Goal: Information Seeking & Learning: Learn about a topic

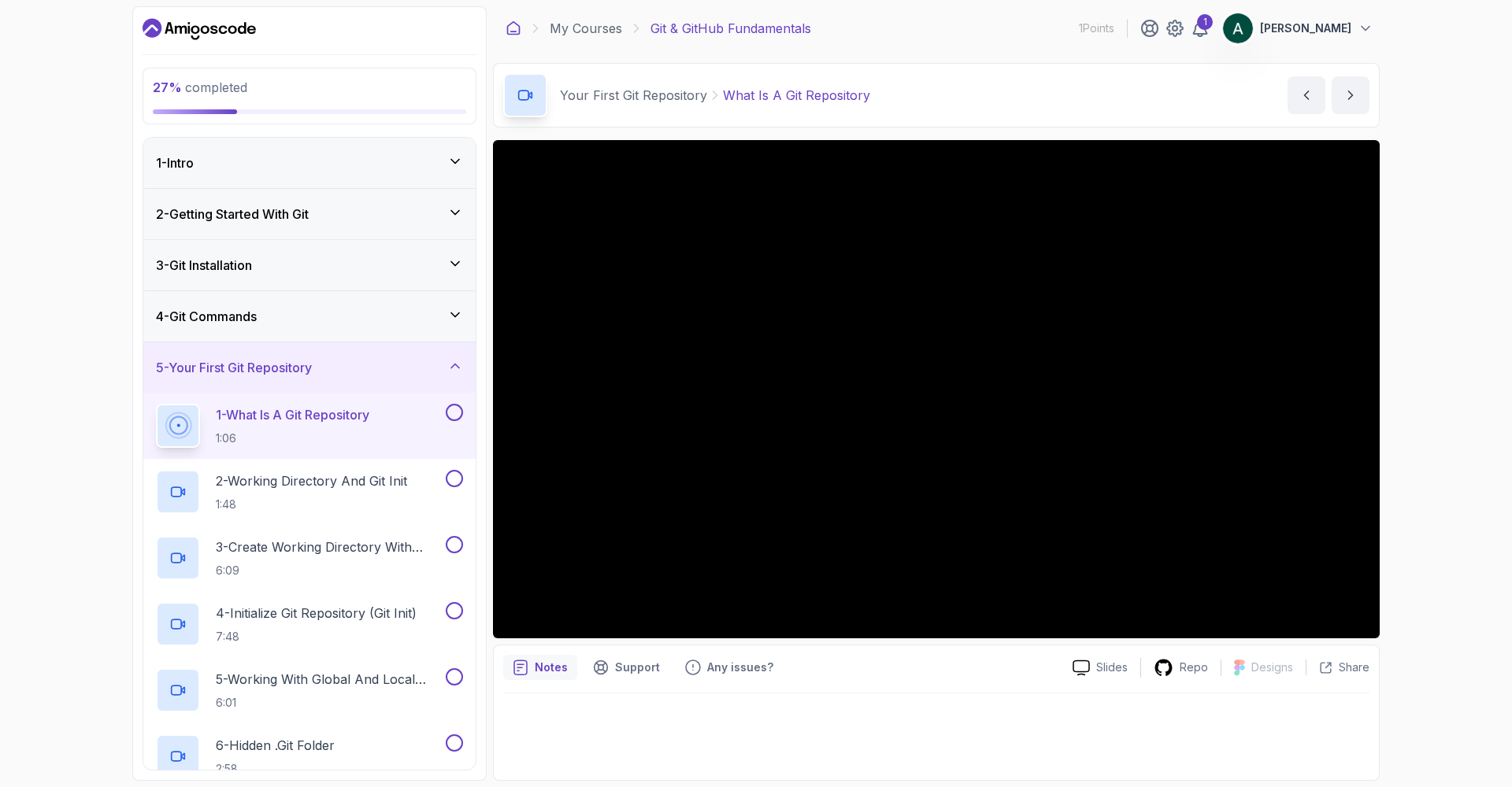
click at [513, 27] on icon at bounding box center [513, 28] width 16 height 16
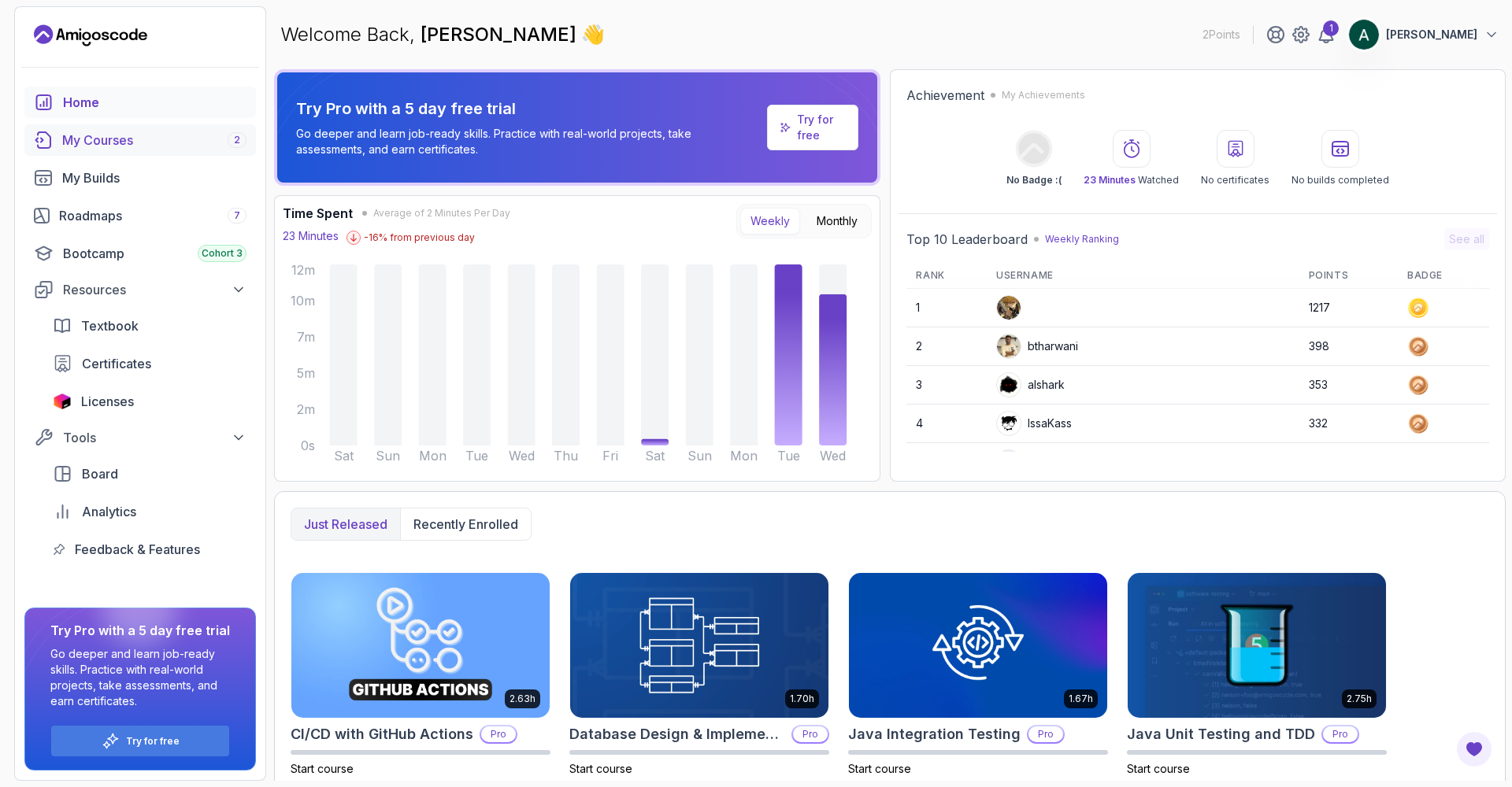
click at [141, 141] on div "My Courses 2" at bounding box center [154, 140] width 184 height 19
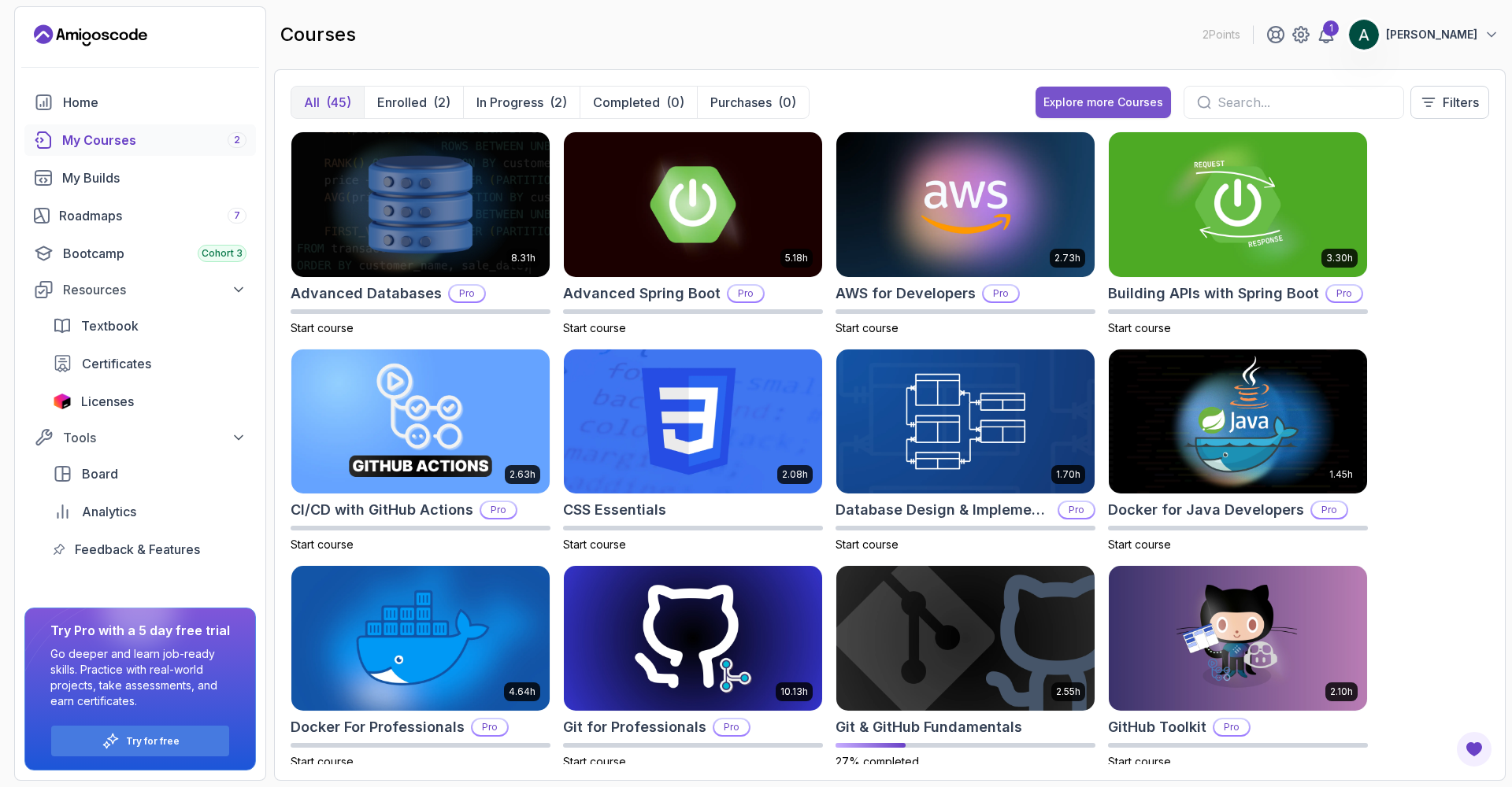
click at [1087, 104] on div "Explore more Courses" at bounding box center [1103, 102] width 120 height 16
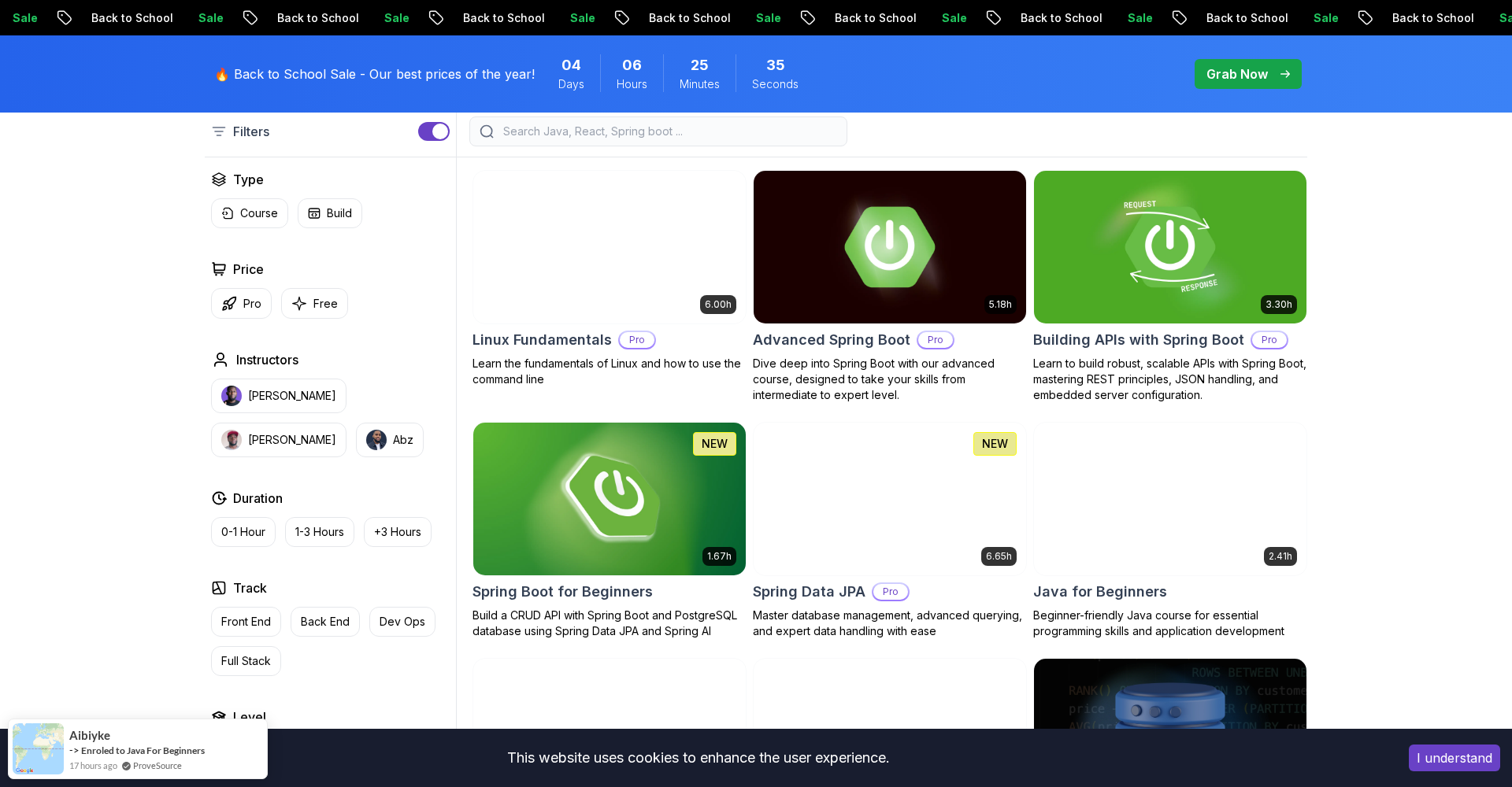
scroll to position [503, 0]
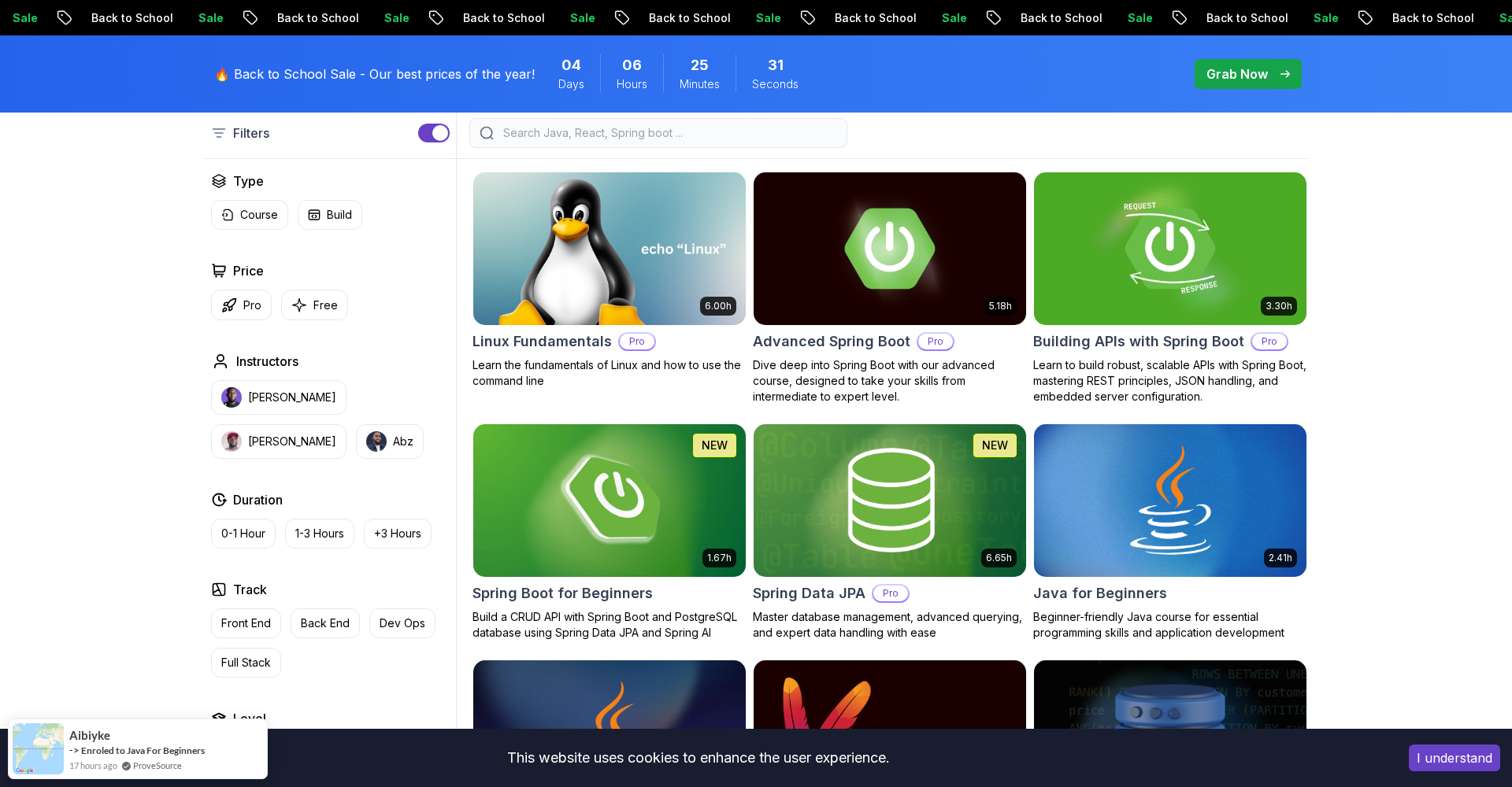
scroll to position [434, 0]
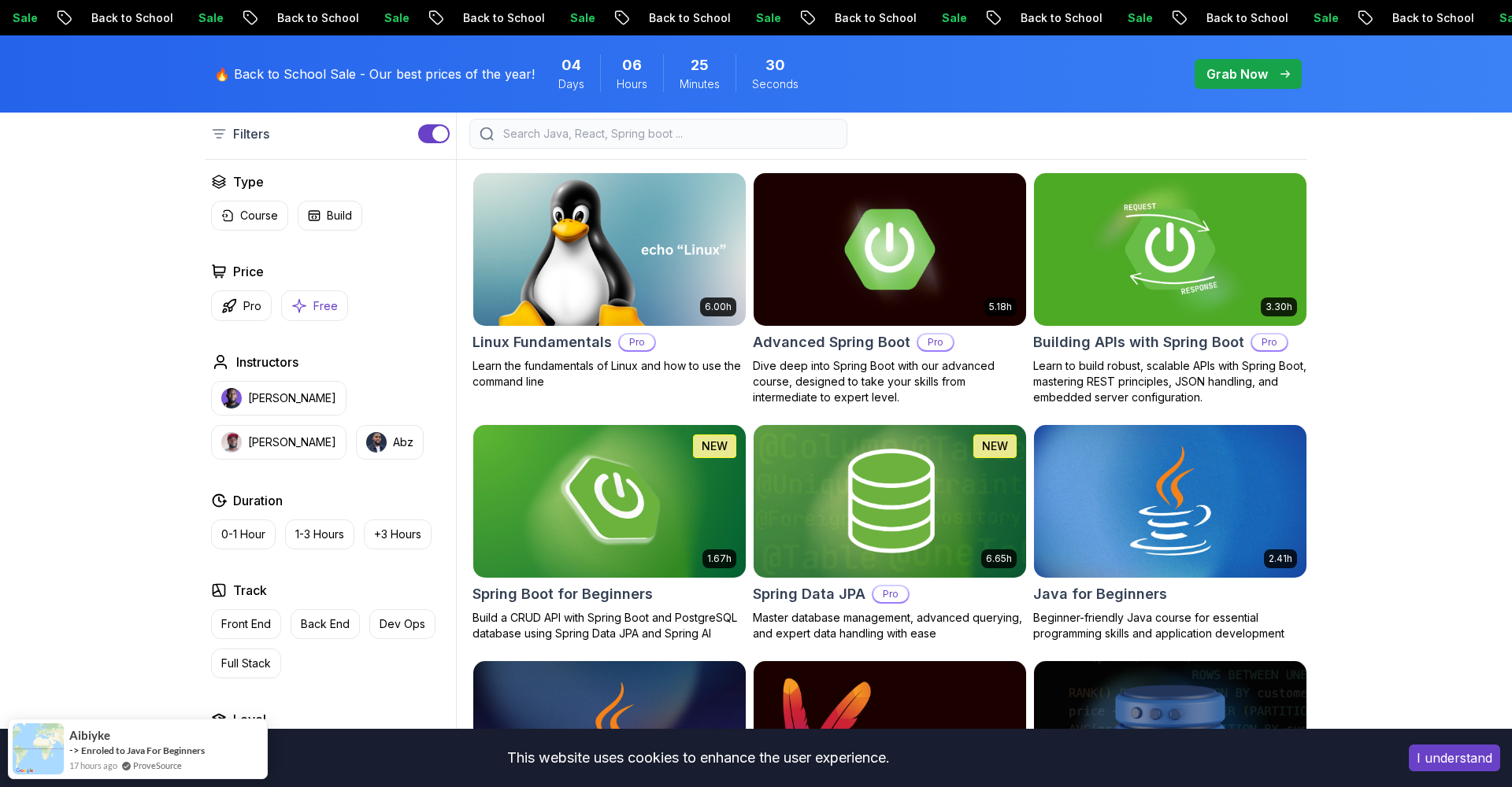
click at [322, 307] on p "Free" at bounding box center [325, 306] width 24 height 16
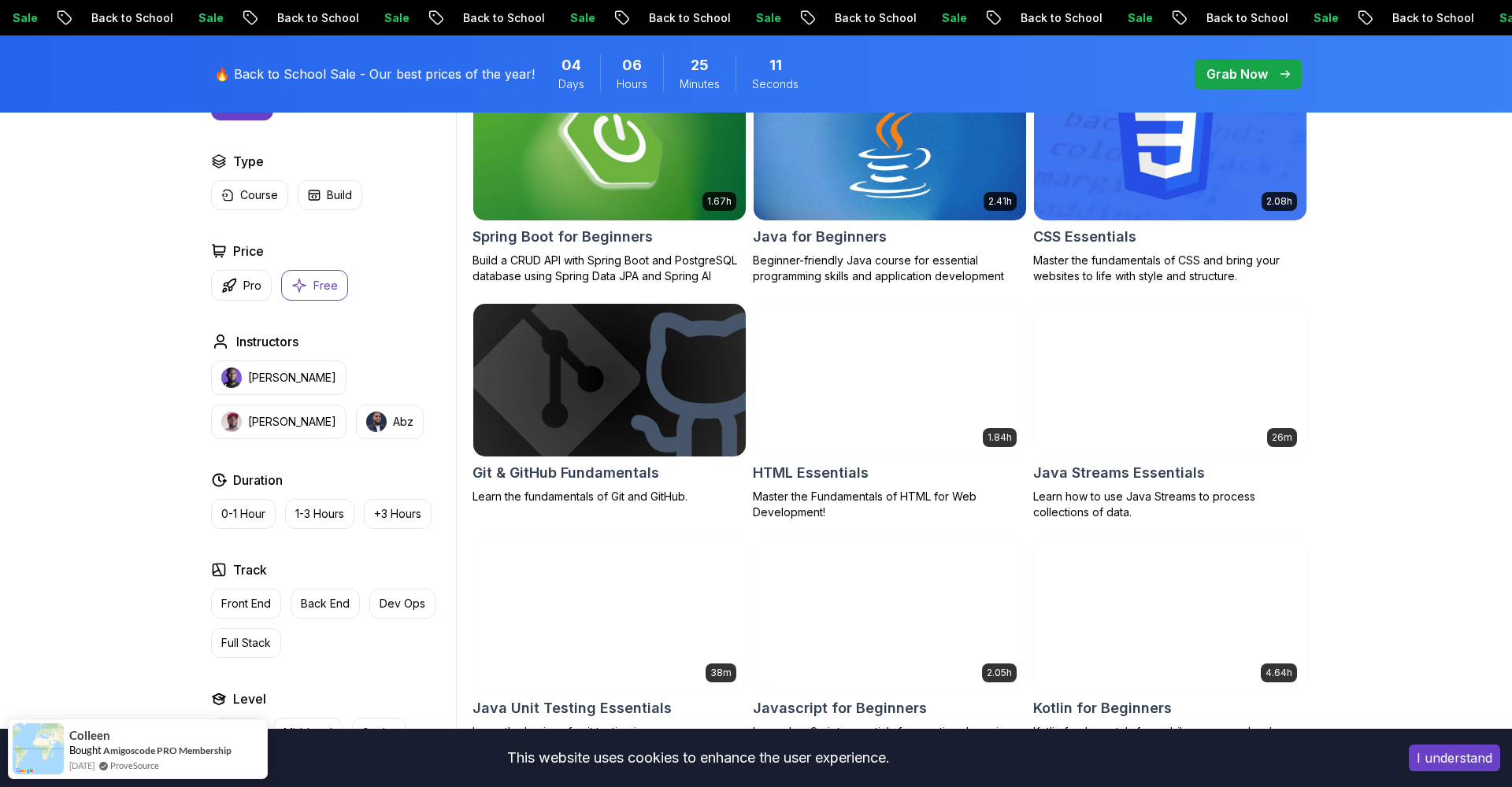
scroll to position [552, 0]
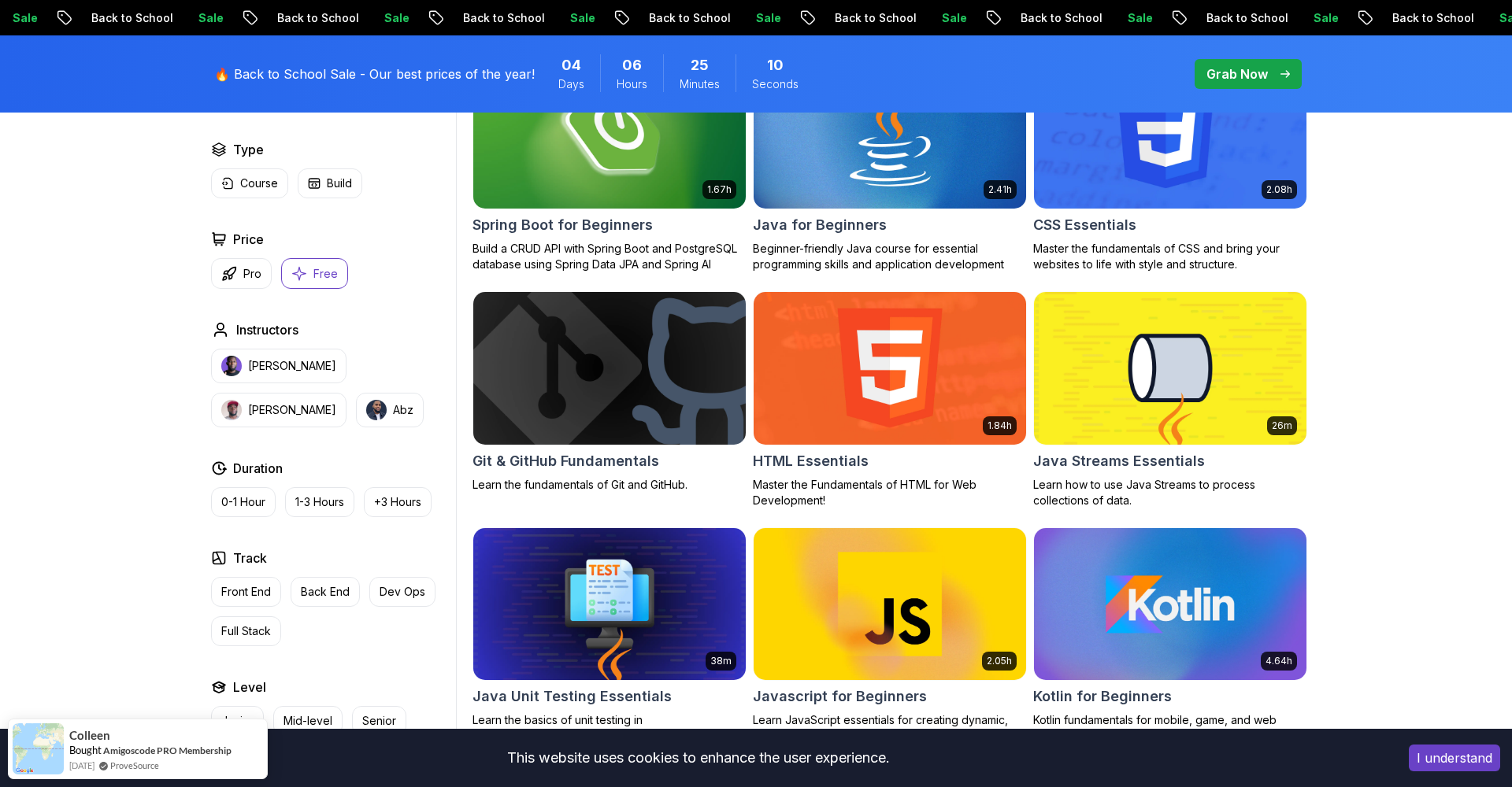
click at [619, 463] on h2 "Git & GitHub Fundamentals" at bounding box center [566, 461] width 187 height 22
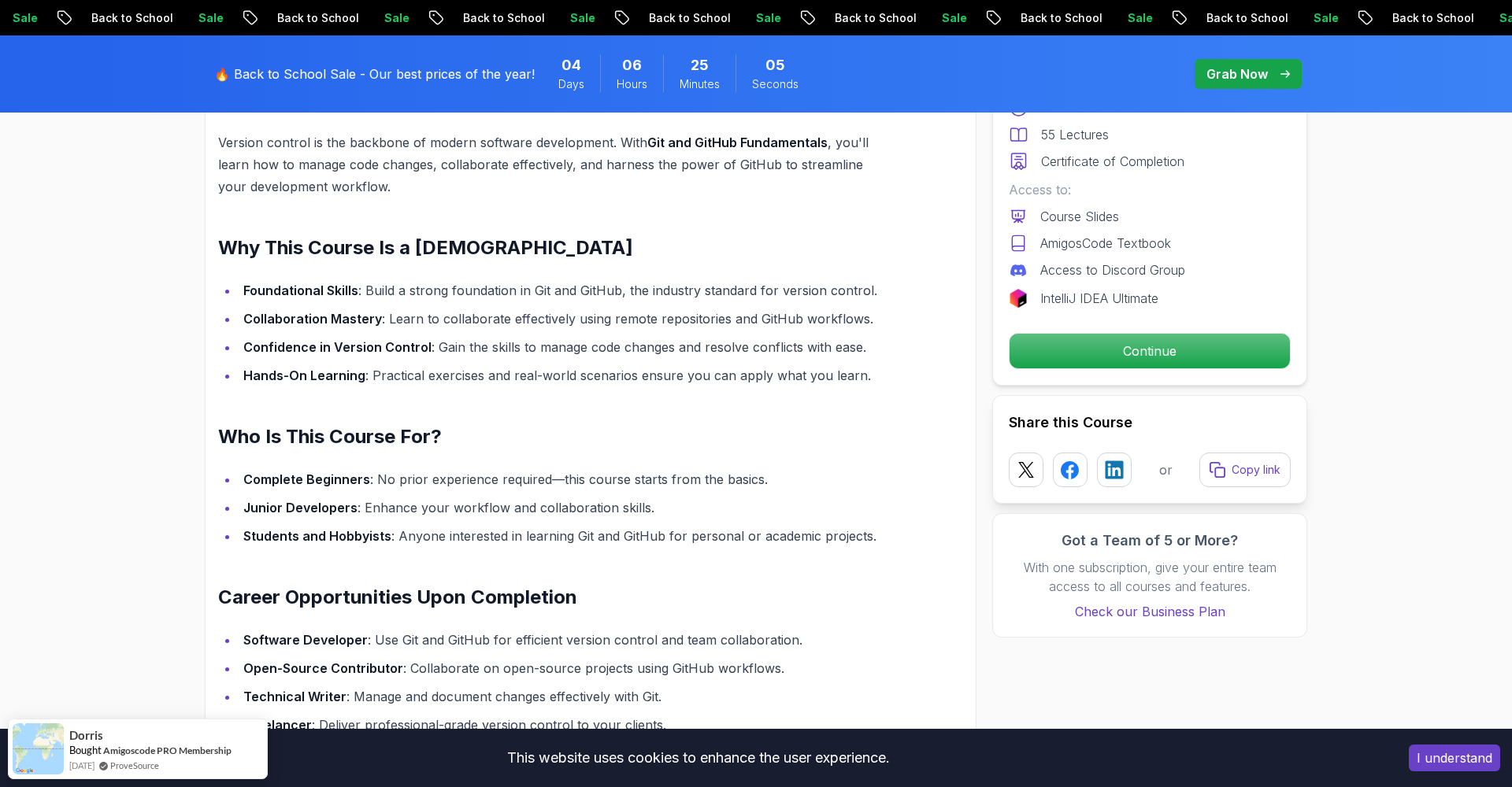
scroll to position [1229, 0]
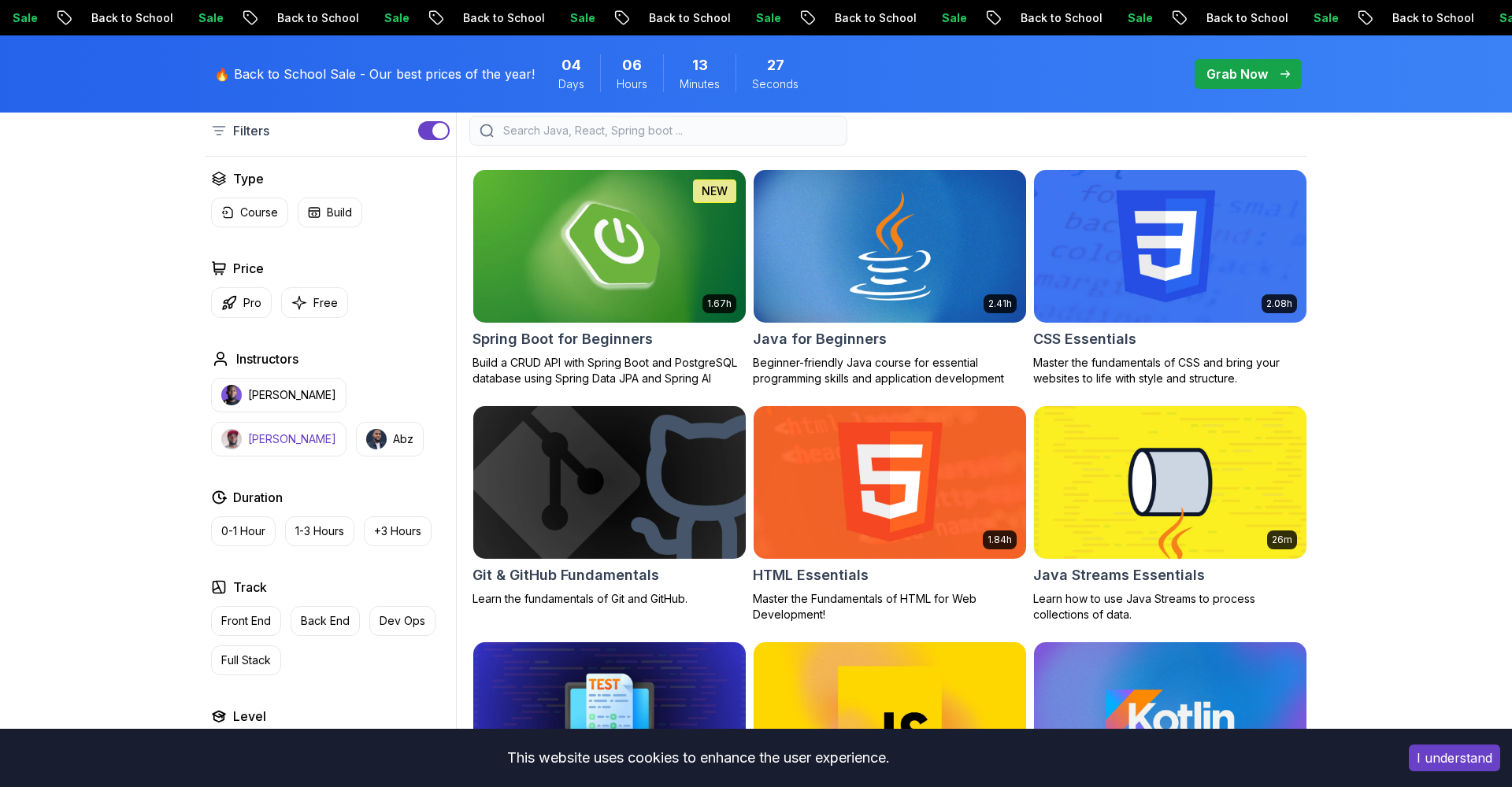
scroll to position [446, 0]
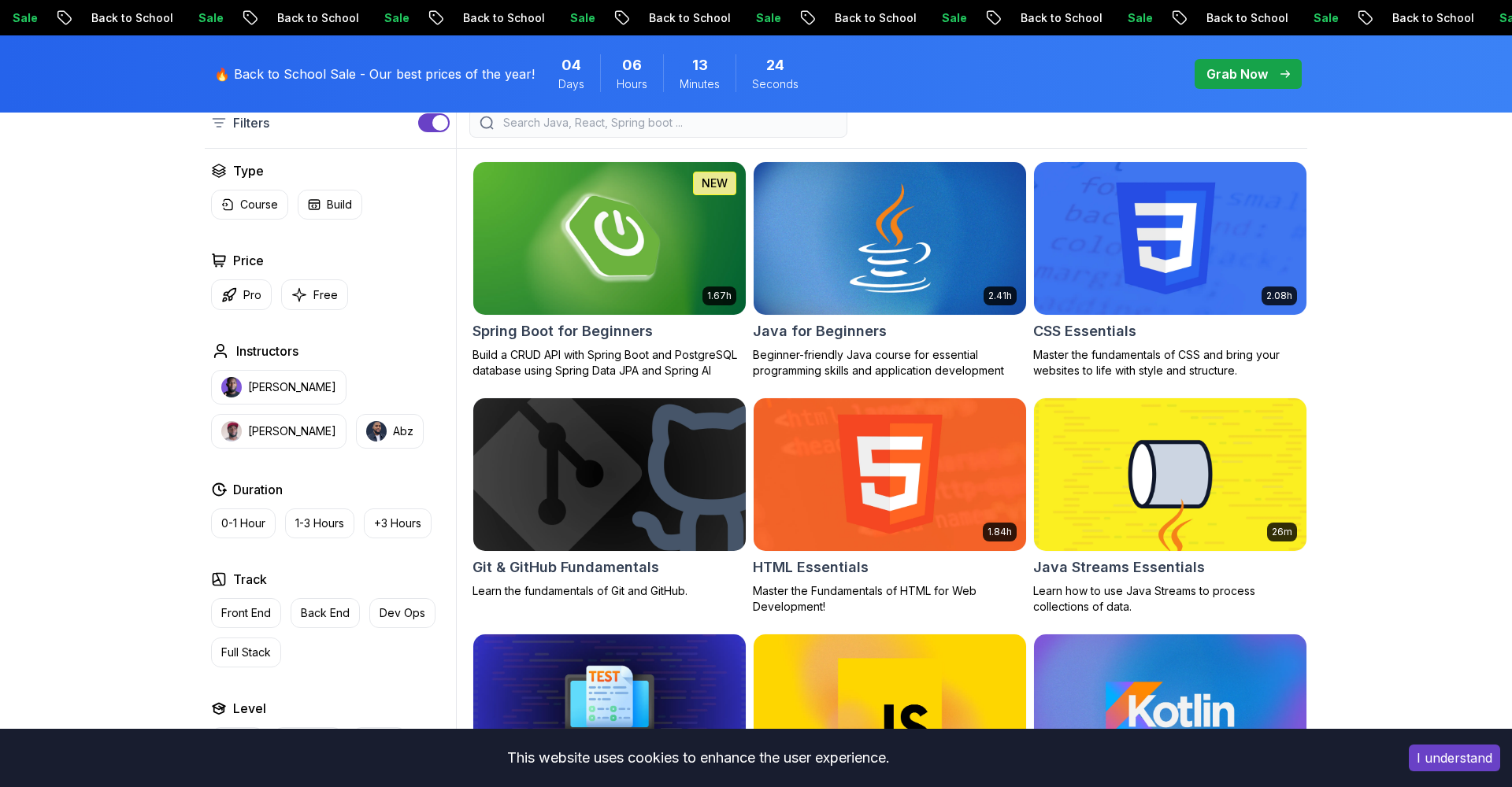
click at [605, 565] on h2 "Git & GitHub Fundamentals" at bounding box center [566, 567] width 187 height 22
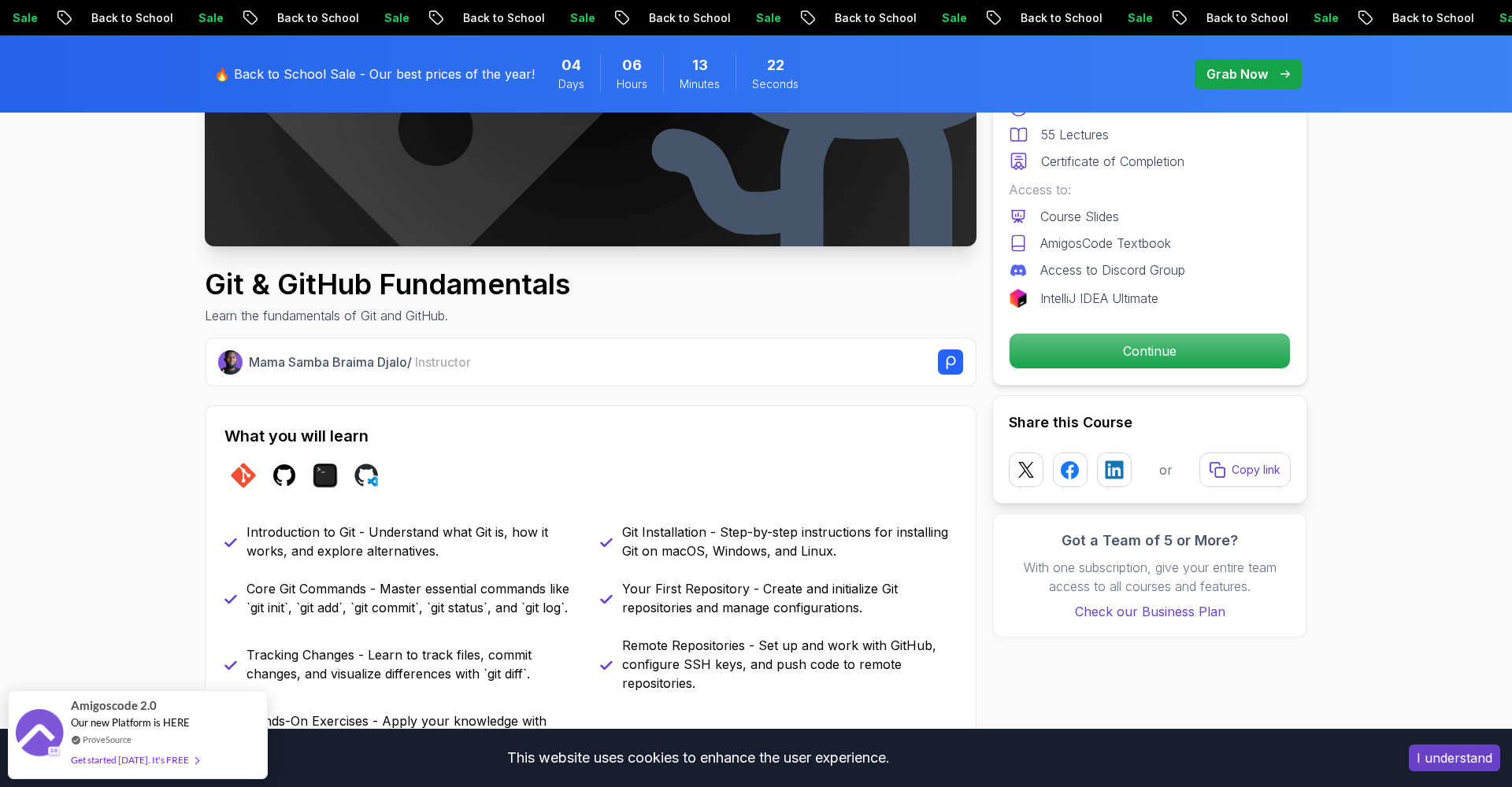
scroll to position [240, 0]
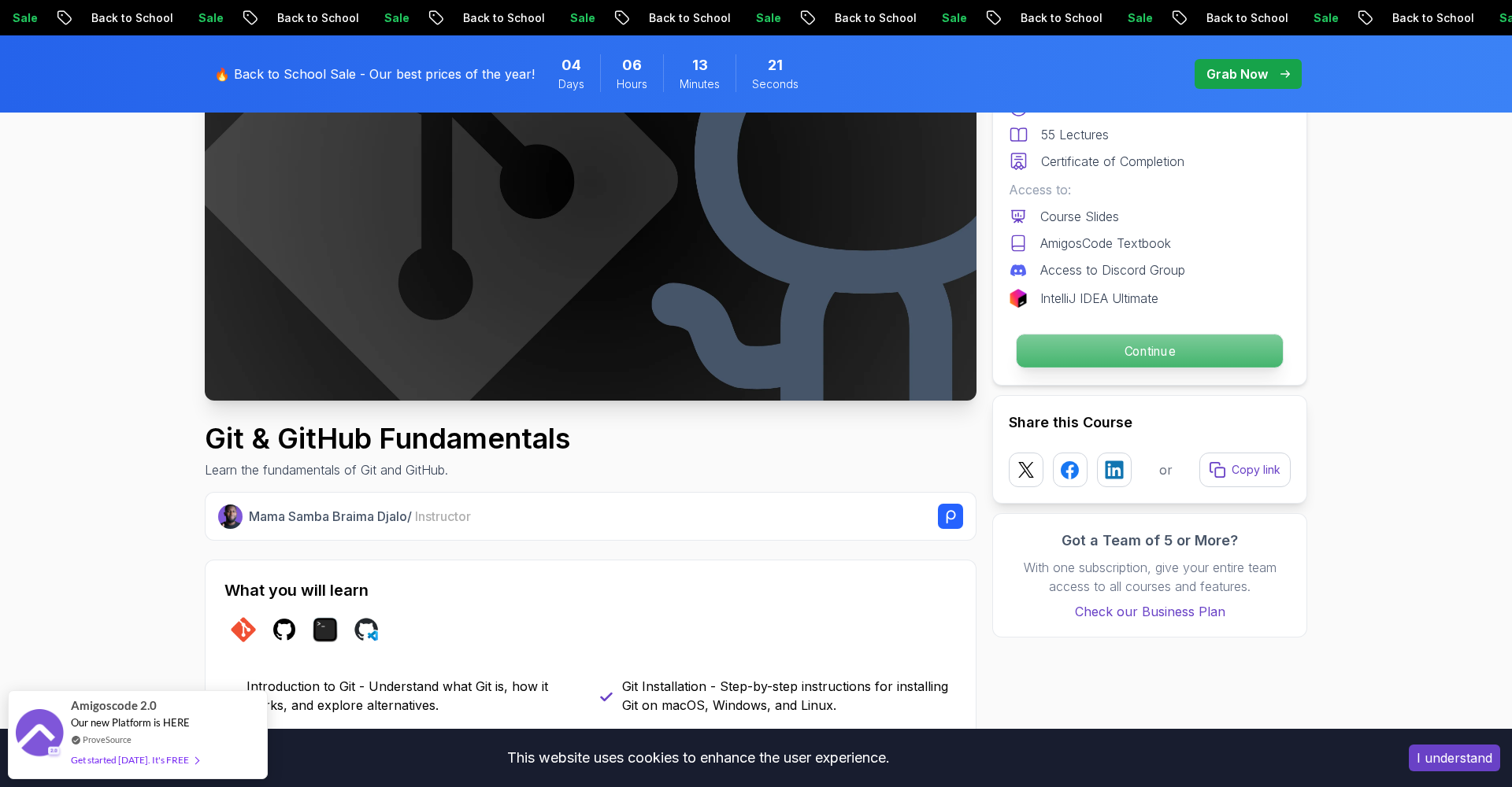
click at [1147, 358] on p "Continue" at bounding box center [1150, 351] width 266 height 33
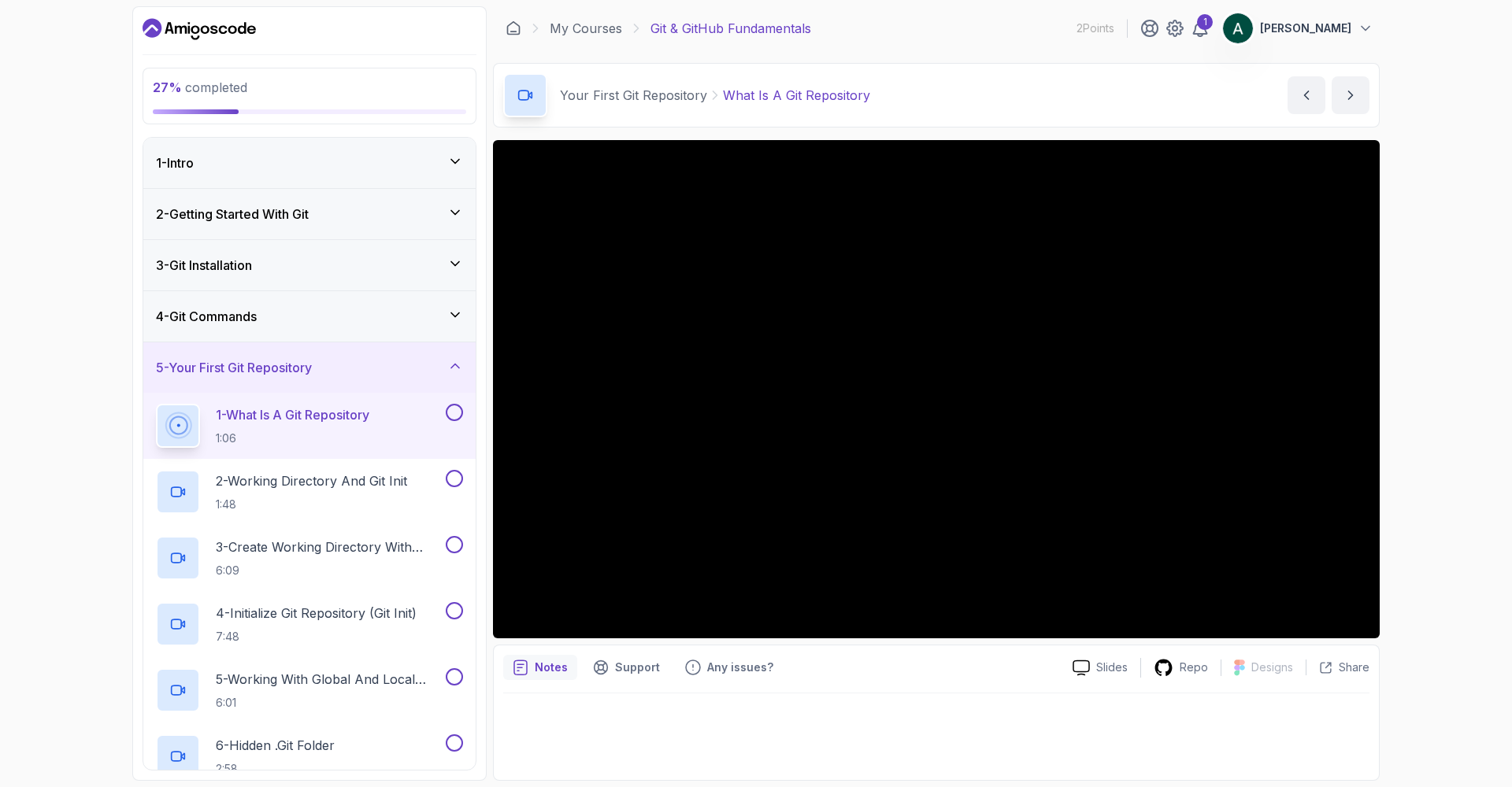
click at [369, 416] on p "1 - What Is A Git Repository" at bounding box center [292, 415] width 153 height 19
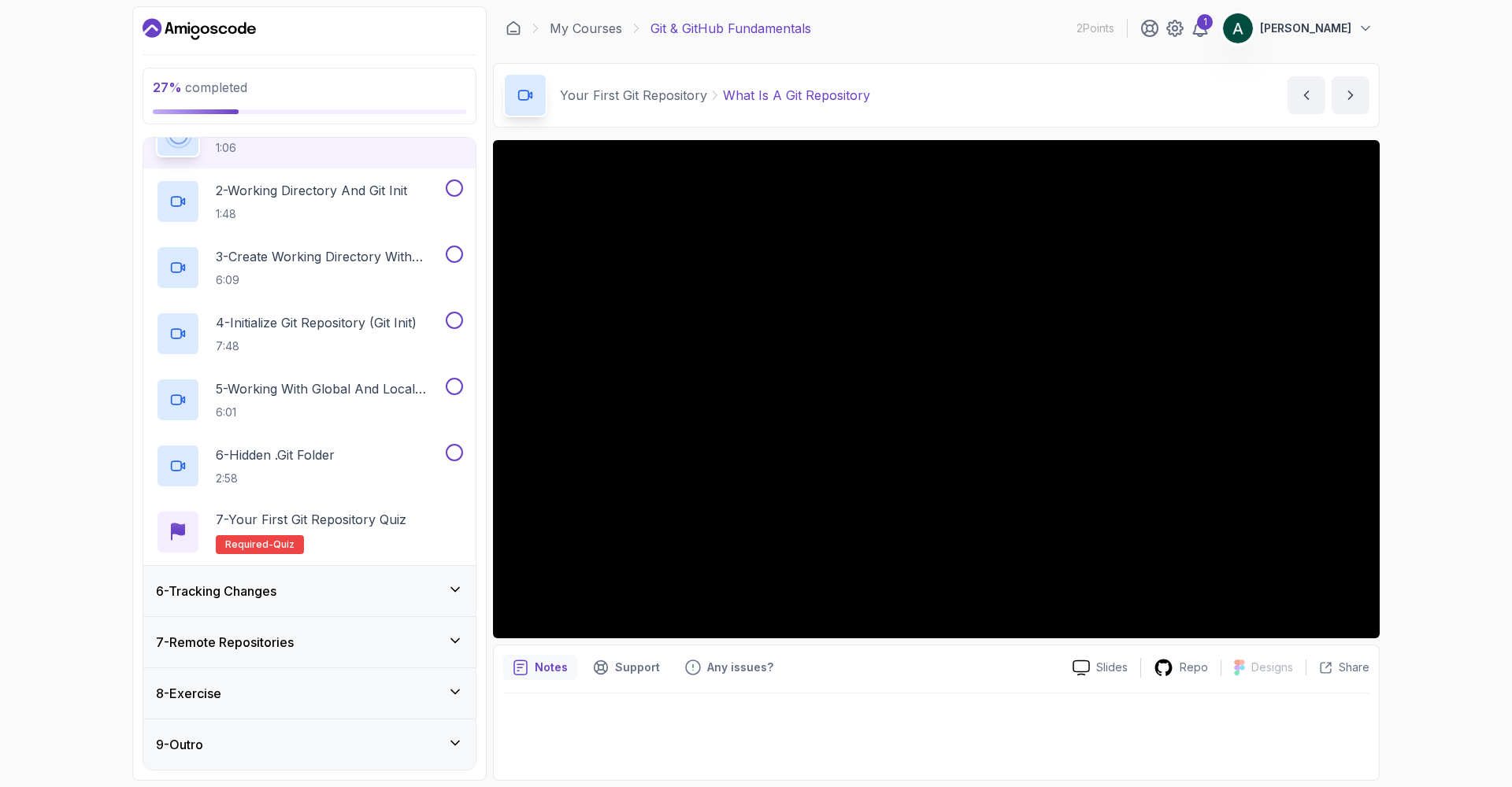
scroll to position [290, 0]
click at [361, 582] on div "6 - Tracking Changes" at bounding box center [309, 590] width 307 height 19
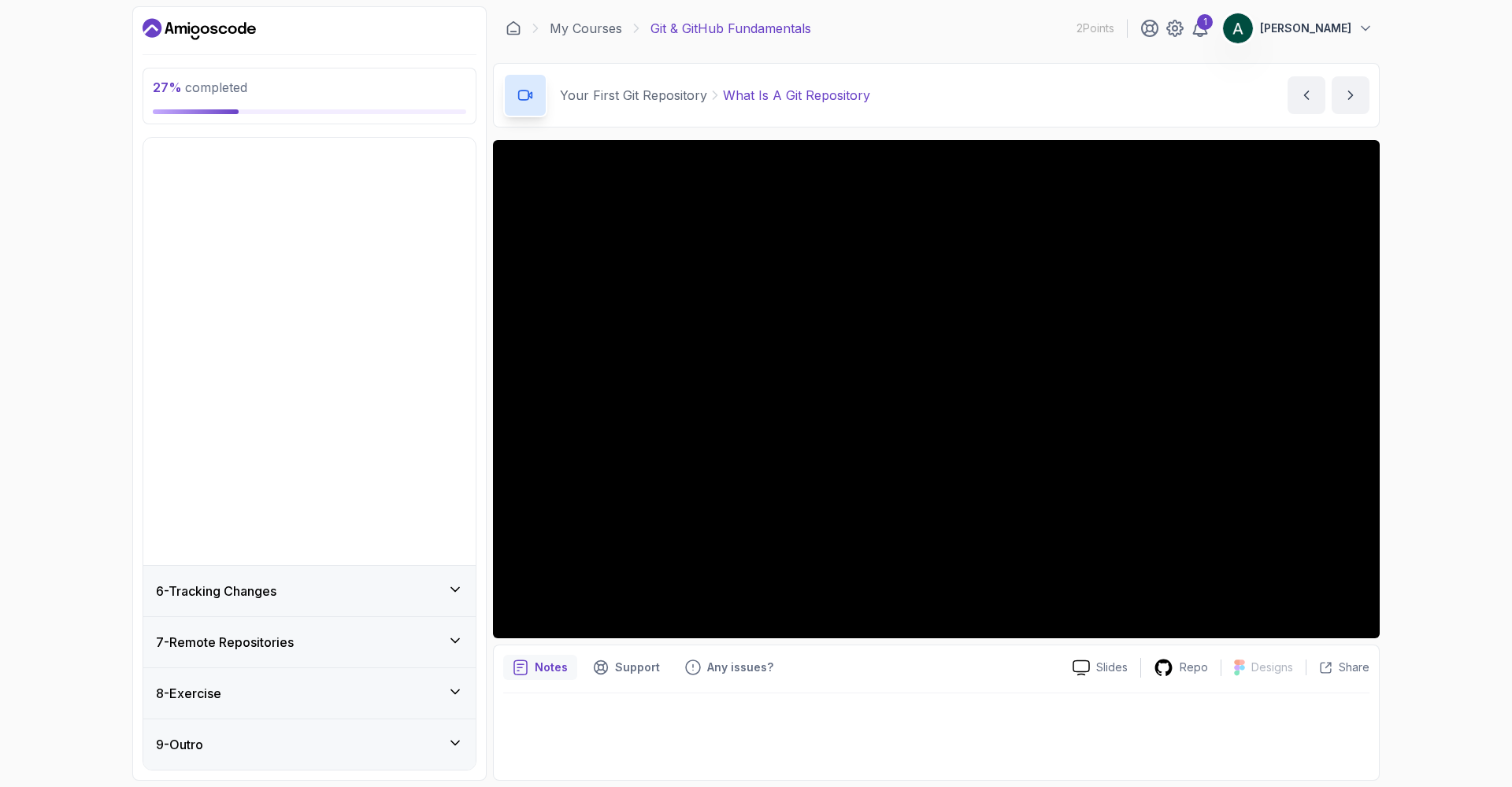
scroll to position [0, 0]
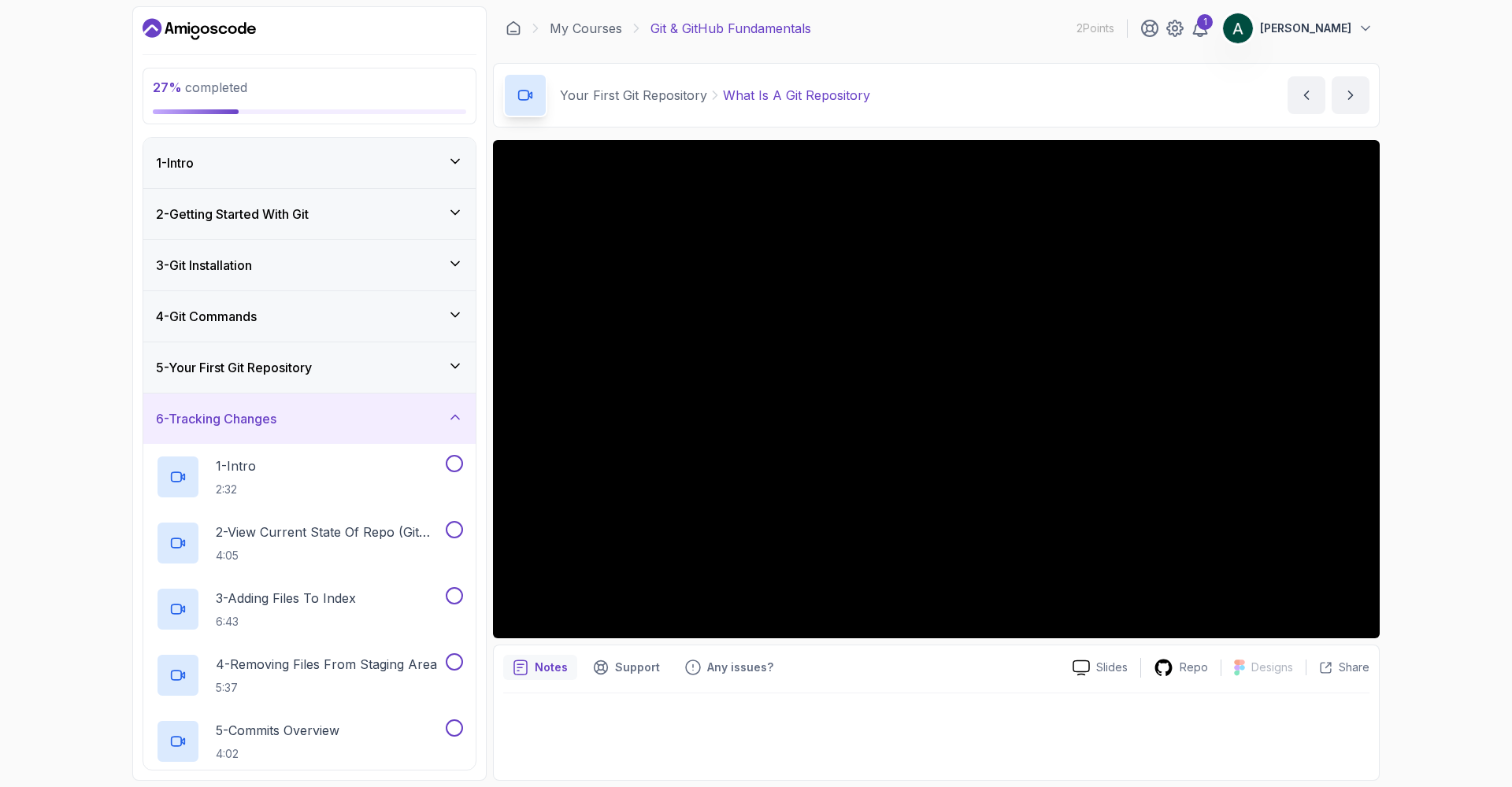
click at [376, 420] on div "6 - Tracking Changes" at bounding box center [309, 418] width 307 height 19
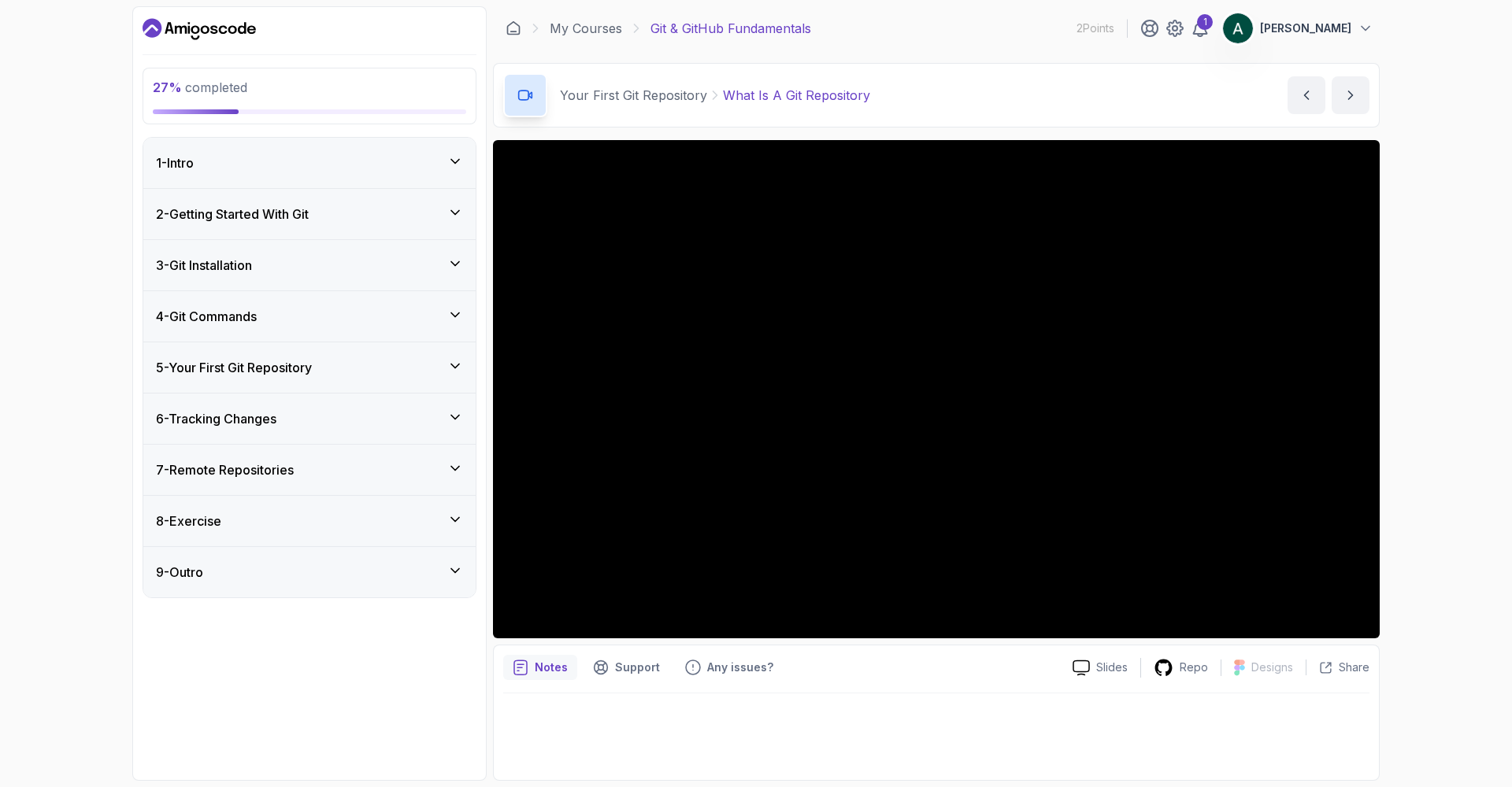
click at [346, 368] on div "5 - Your First Git Repository" at bounding box center [309, 367] width 307 height 19
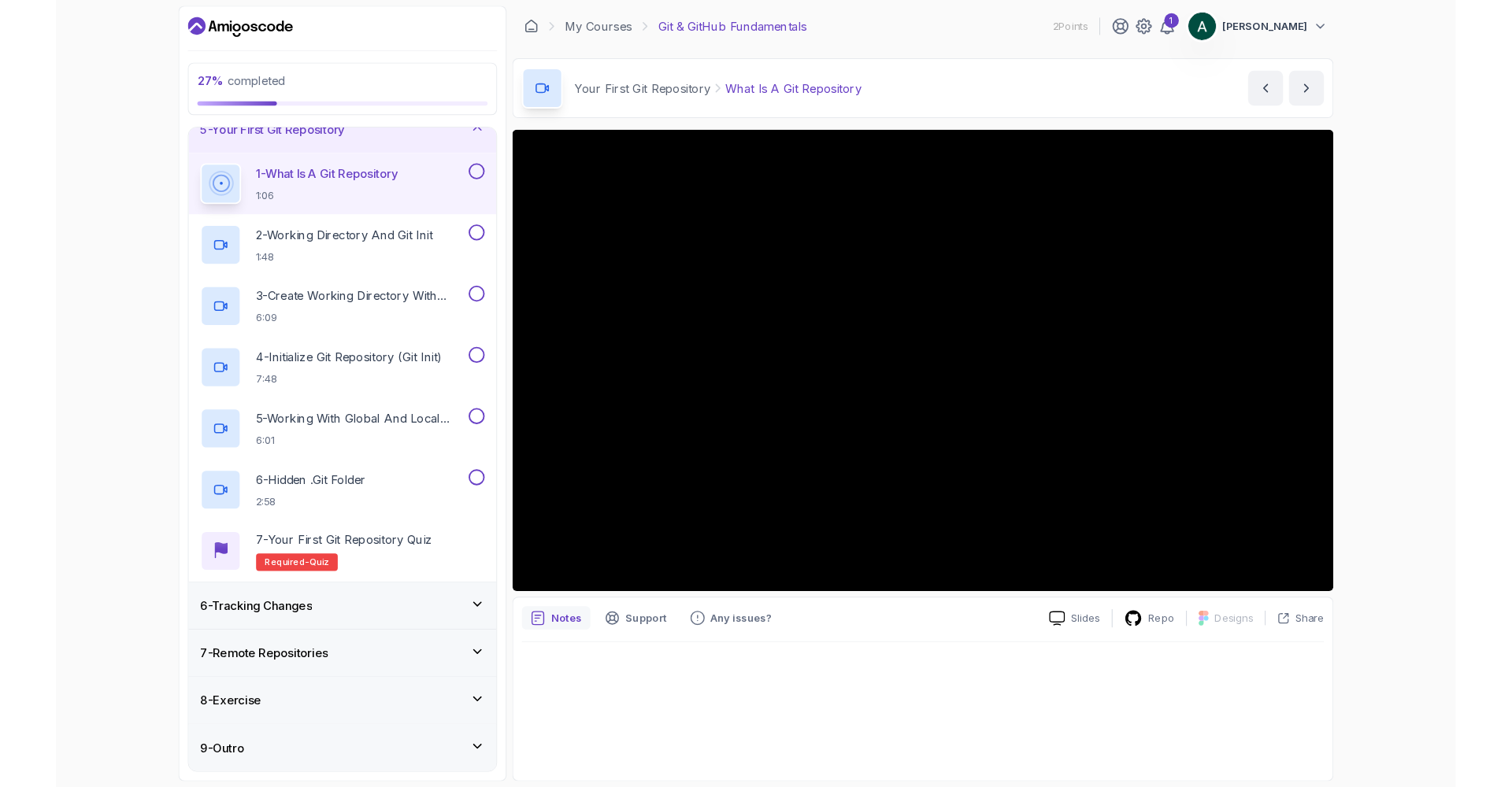
scroll to position [227, 0]
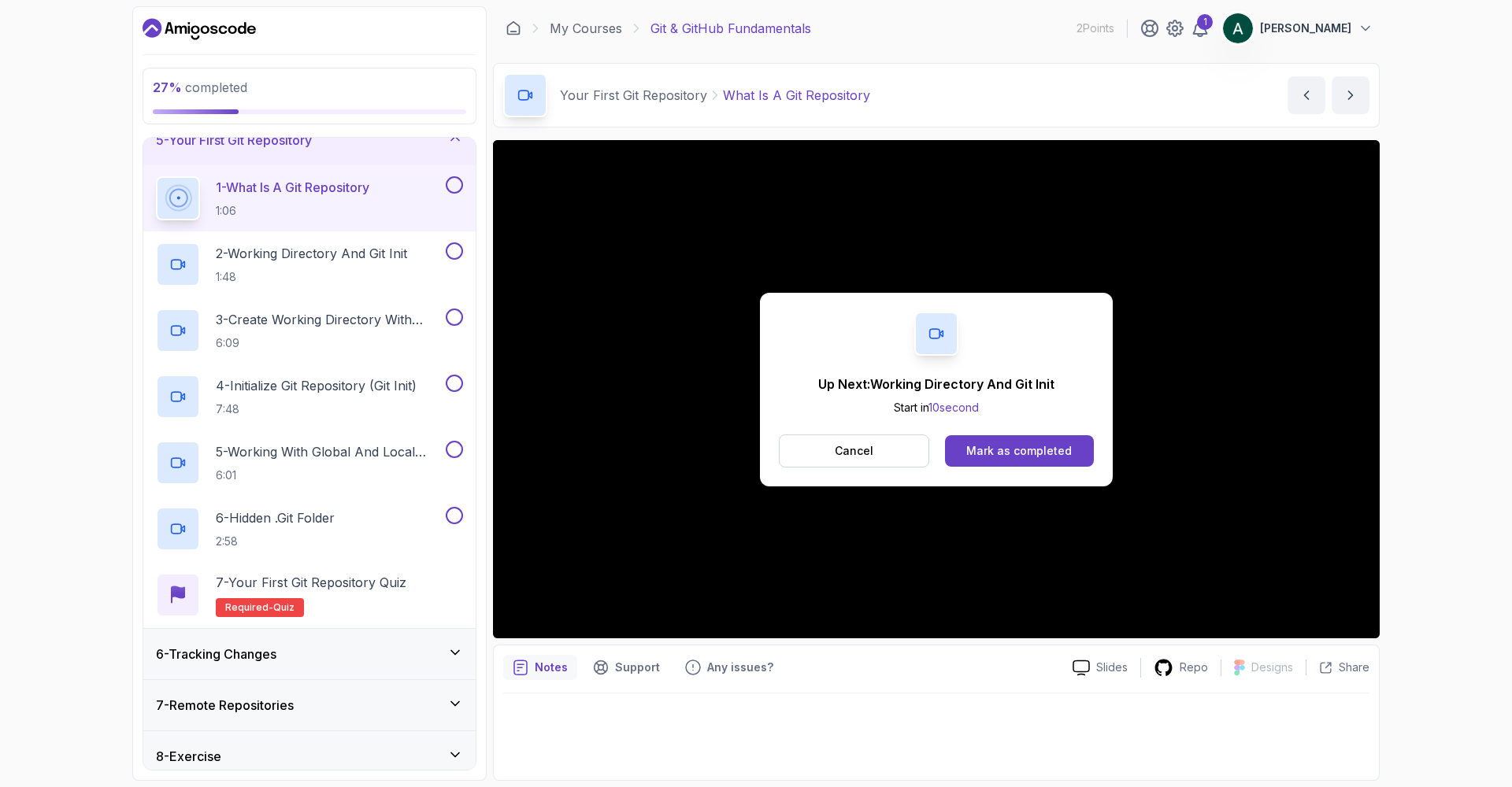
click at [453, 184] on button at bounding box center [454, 185] width 18 height 18
click at [407, 246] on p "2 - Working Directory And Git Init" at bounding box center [311, 253] width 192 height 19
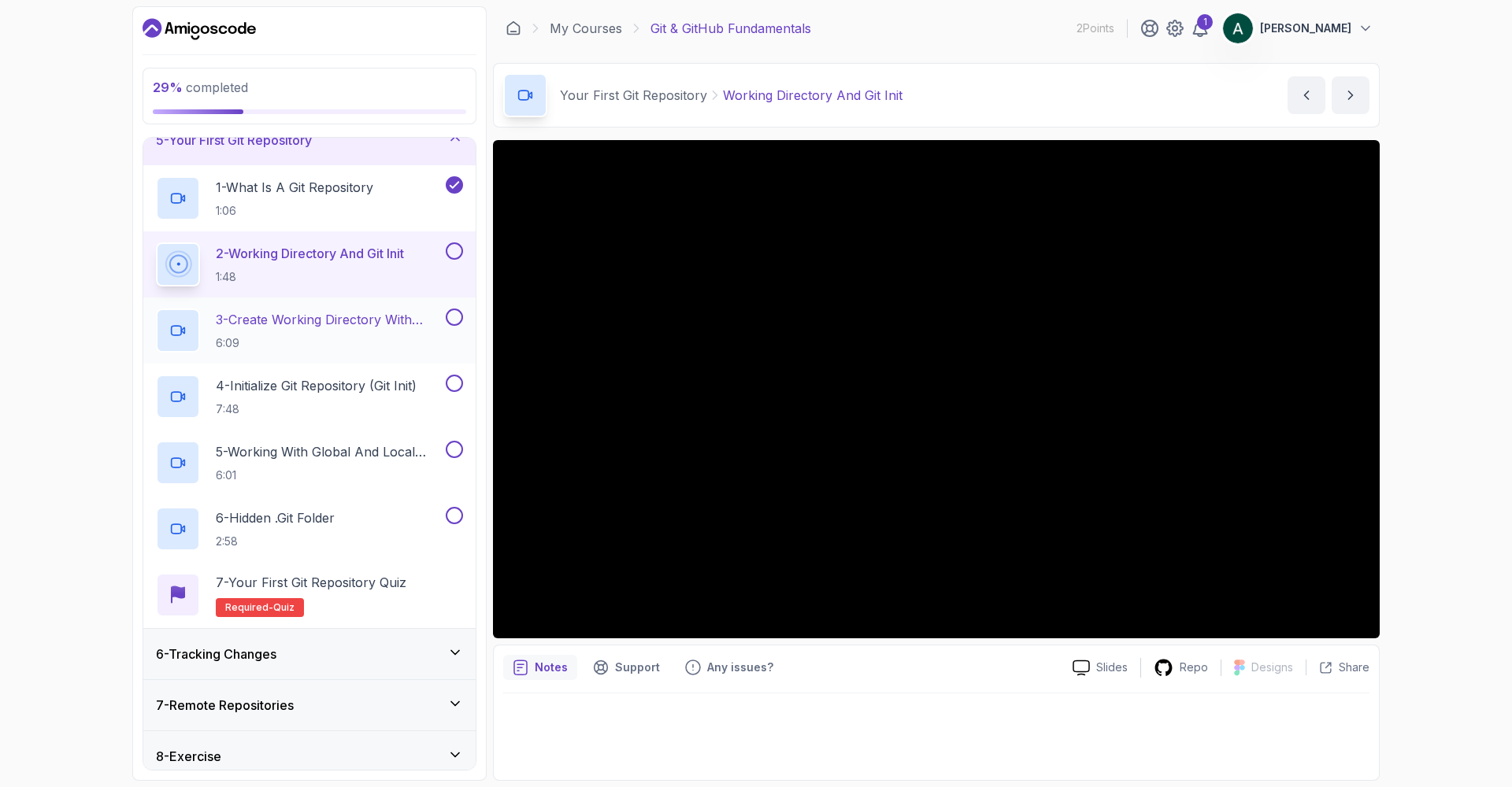
click at [380, 324] on p "3 - Create Working Directory With Mkdir" at bounding box center [329, 319] width 227 height 19
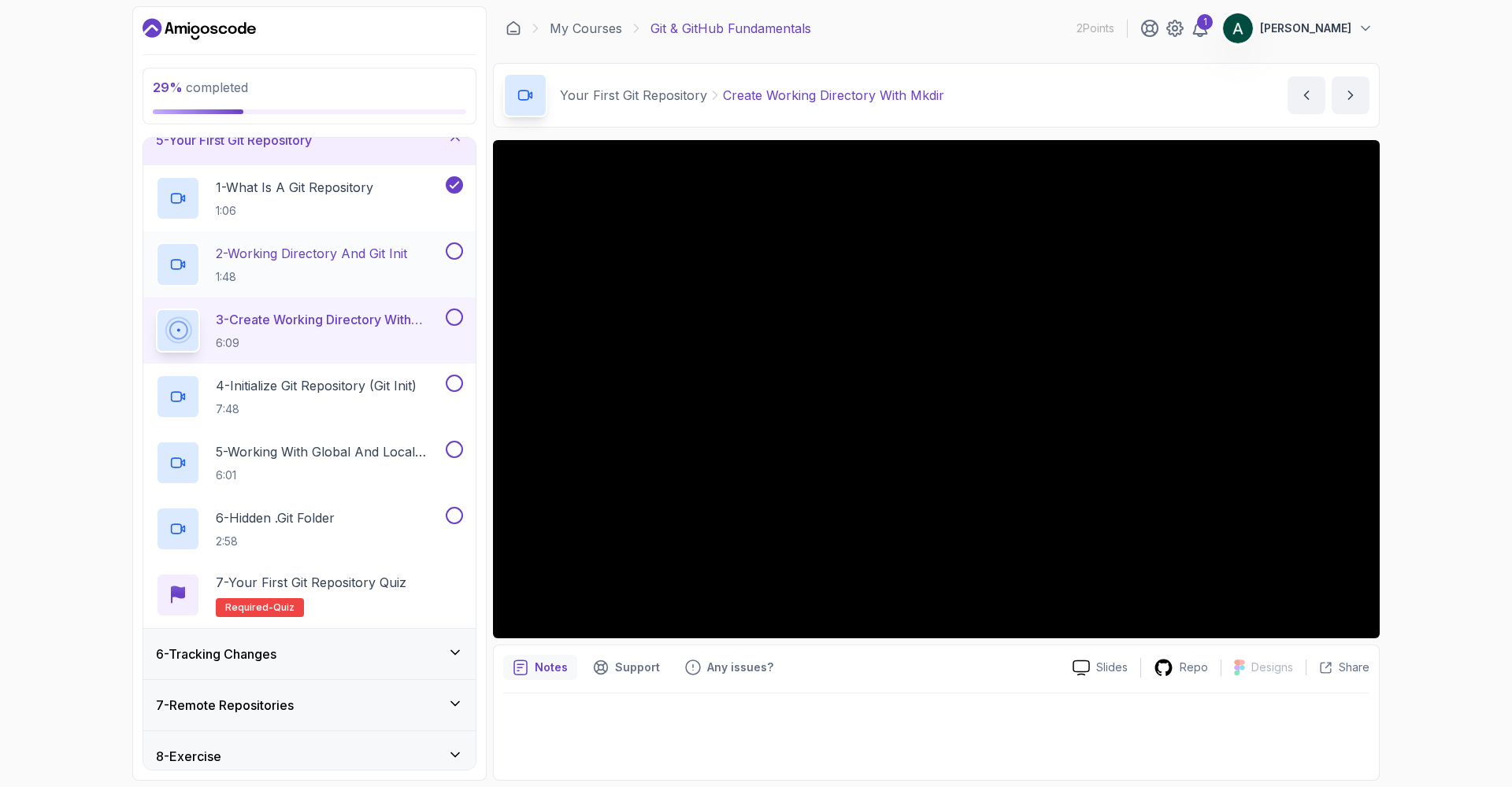
click at [459, 258] on button at bounding box center [454, 251] width 18 height 18
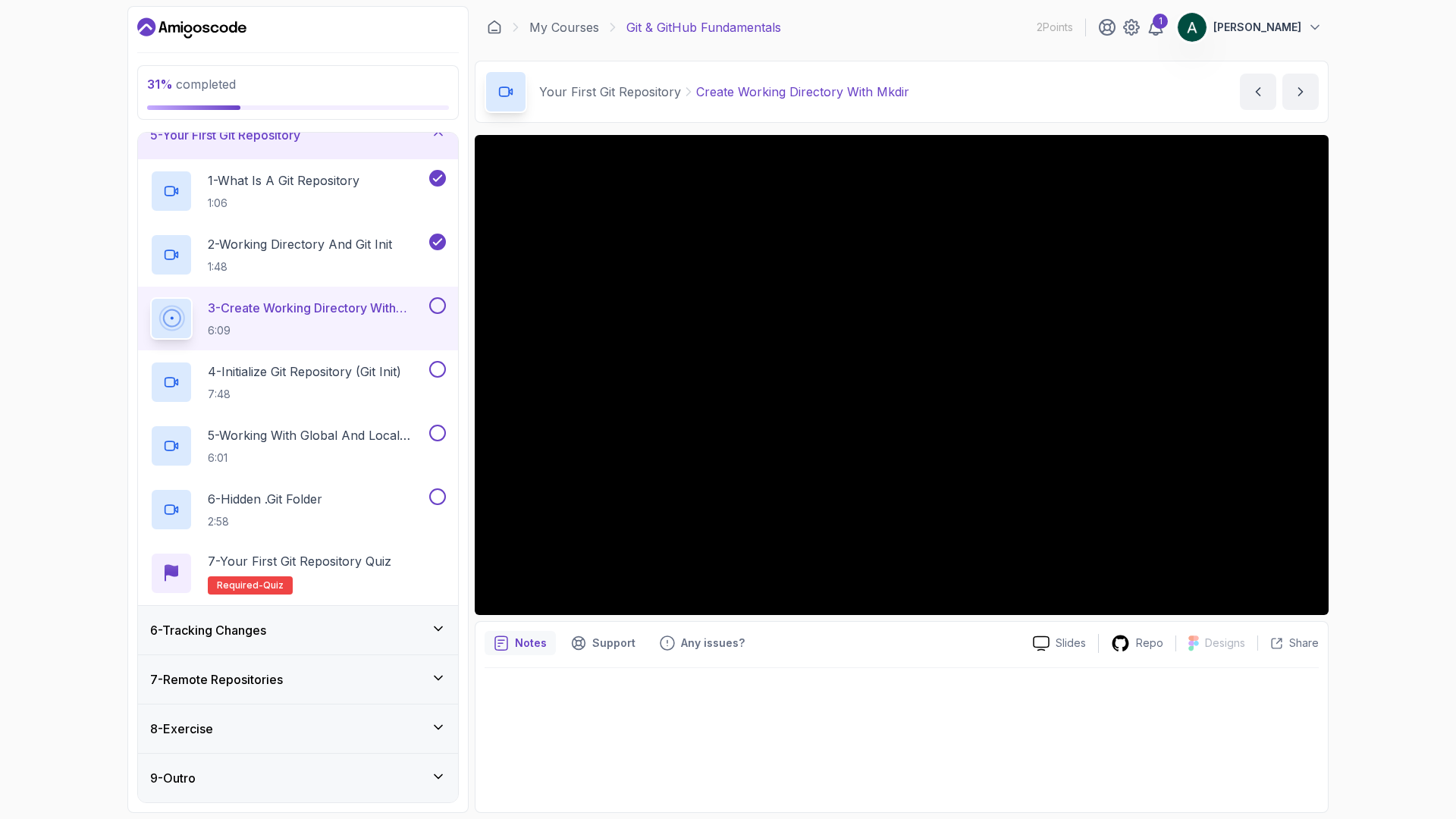
scroll to position [219, 0]
